Goal: Navigation & Orientation: Find specific page/section

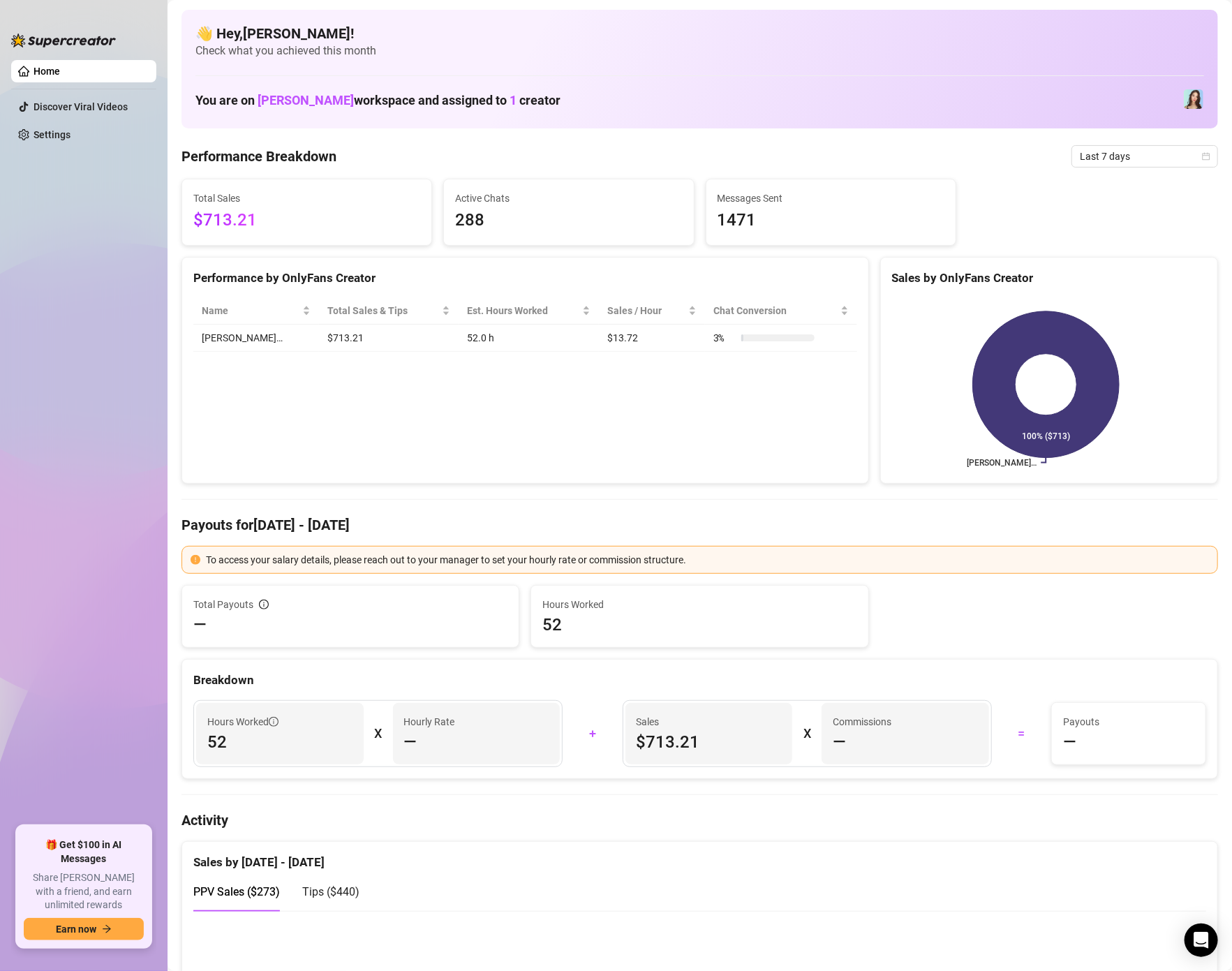
click at [529, 464] on div "Performance by OnlyFans Creator Name Total Sales & Tips Est. Hours Worked Sales…" at bounding box center [525, 370] width 688 height 228
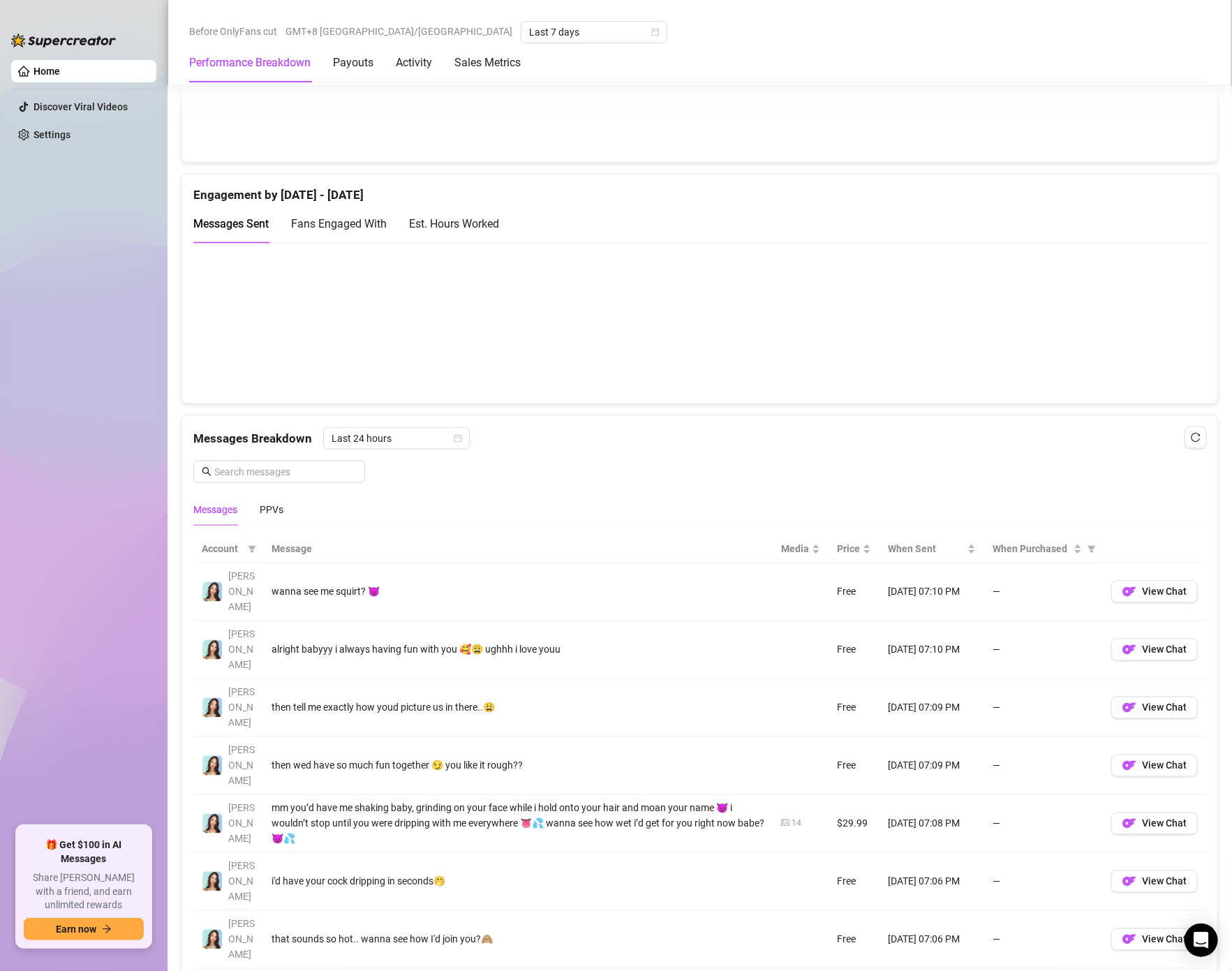
scroll to position [1106, 0]
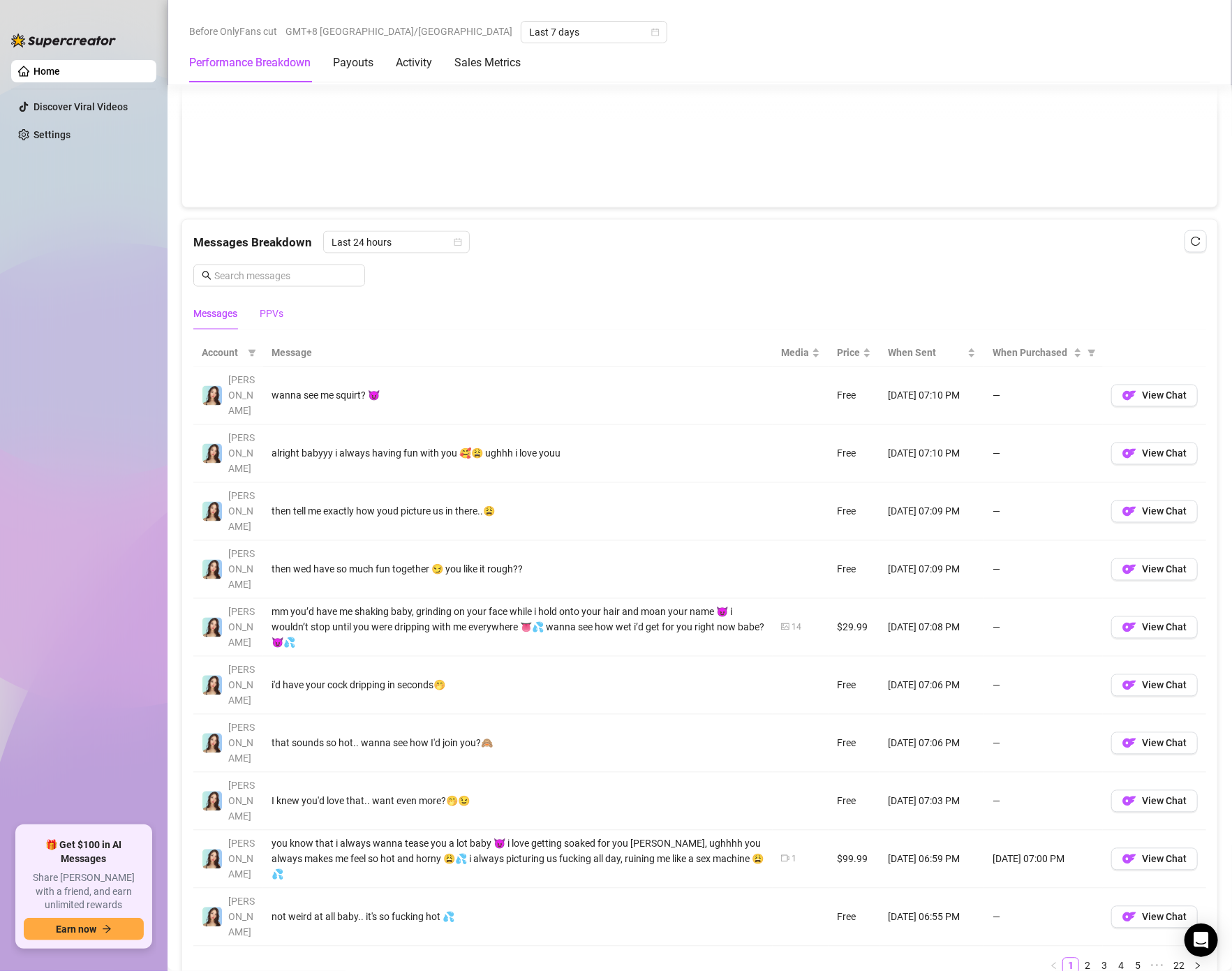
drag, startPoint x: 266, startPoint y: 315, endPoint x: 279, endPoint y: 318, distance: 13.3
click at [268, 315] on div "PPVs" at bounding box center [271, 314] width 24 height 15
